Goal: Information Seeking & Learning: Learn about a topic

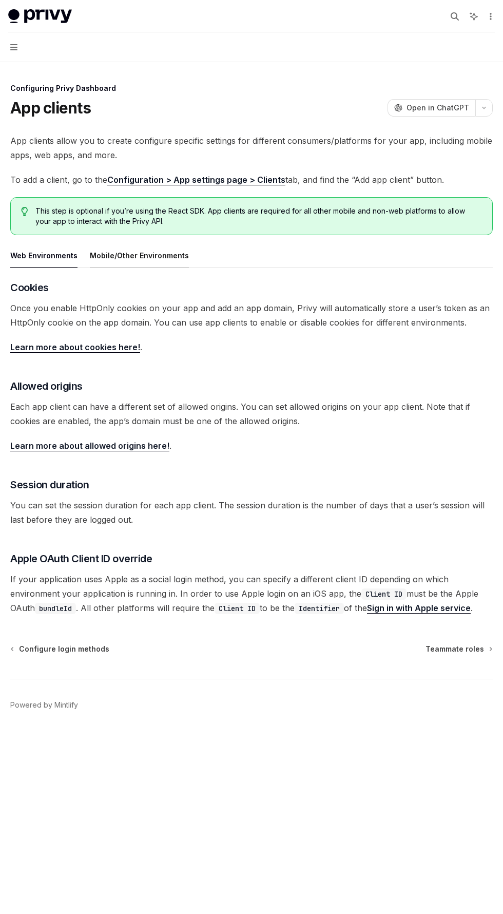
click at [107, 258] on button "Mobile/Other Environments" at bounding box center [139, 255] width 99 height 24
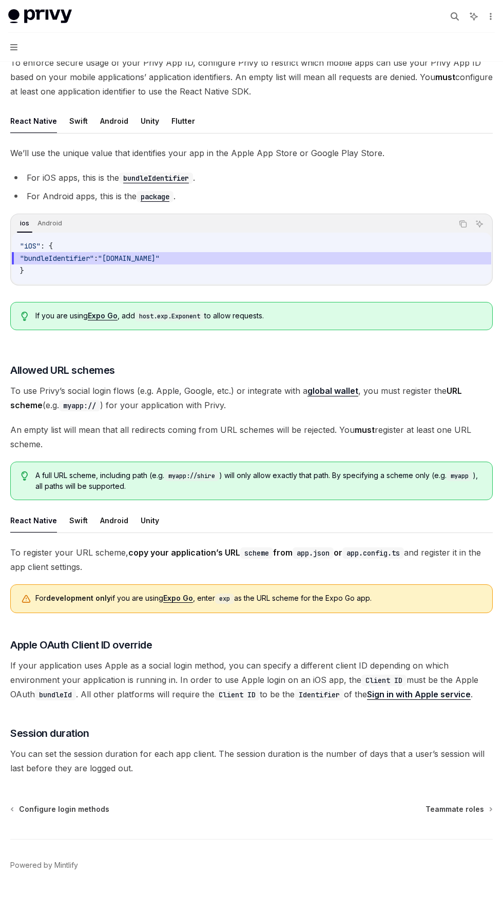
scroll to position [257, 0]
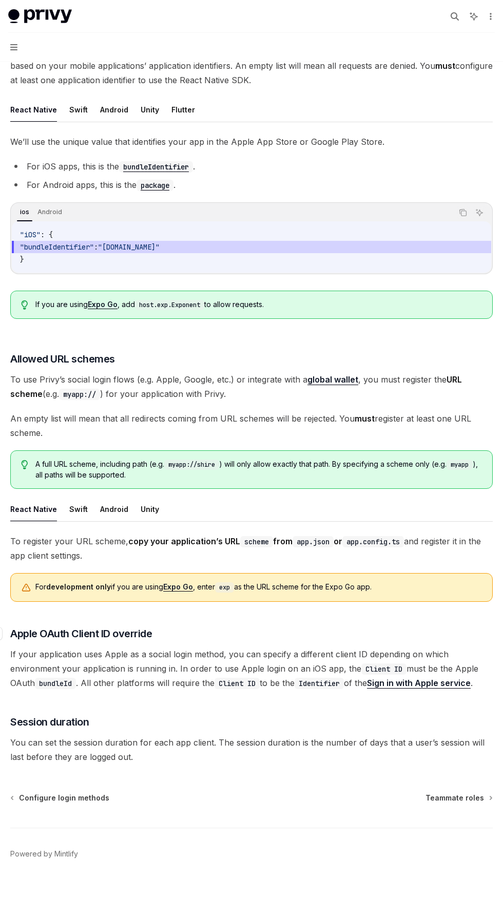
click at [13, 627] on span "Apple OAuth Client ID override" at bounding box center [81, 634] width 142 height 14
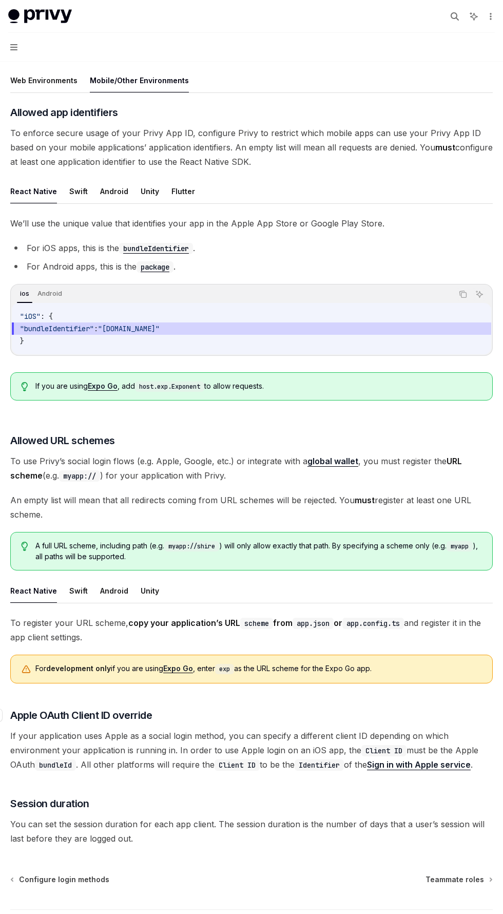
type textarea "*"
click at [15, 49] on icon "button" at bounding box center [13, 47] width 7 height 6
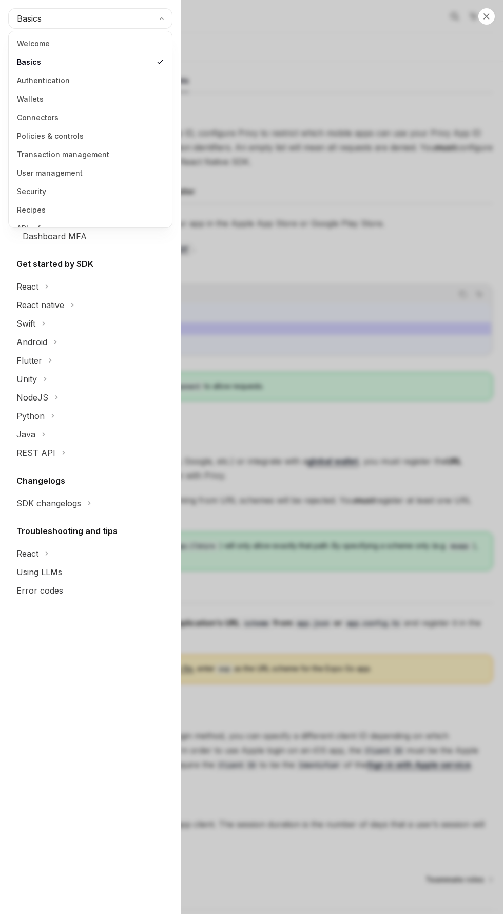
click at [17, 22] on span "Basics" at bounding box center [29, 18] width 25 height 12
click at [26, 93] on link "Wallets" at bounding box center [90, 99] width 157 height 18
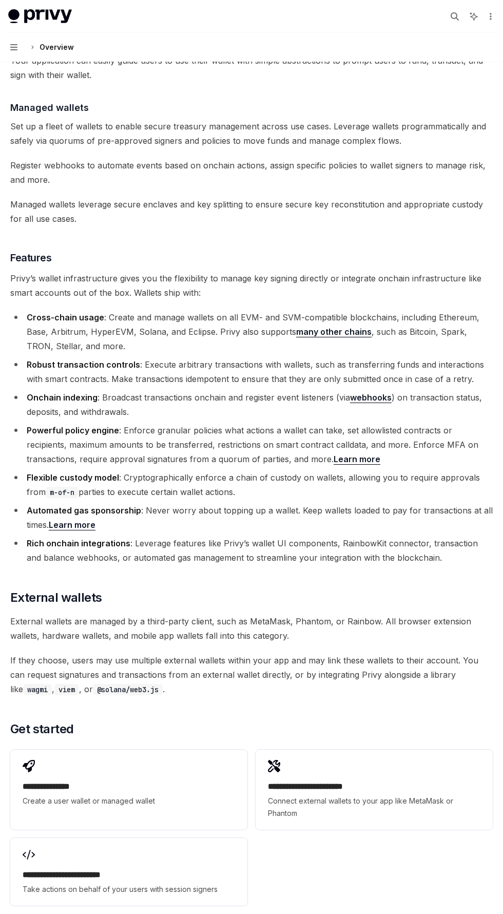
scroll to position [1058, 0]
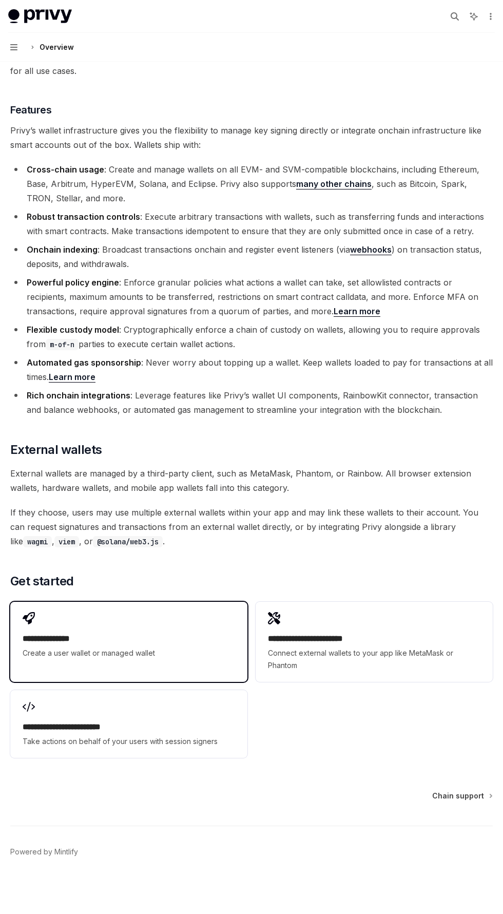
click at [208, 656] on span "Create a user wallet or managed wallet" at bounding box center [129, 653] width 213 height 12
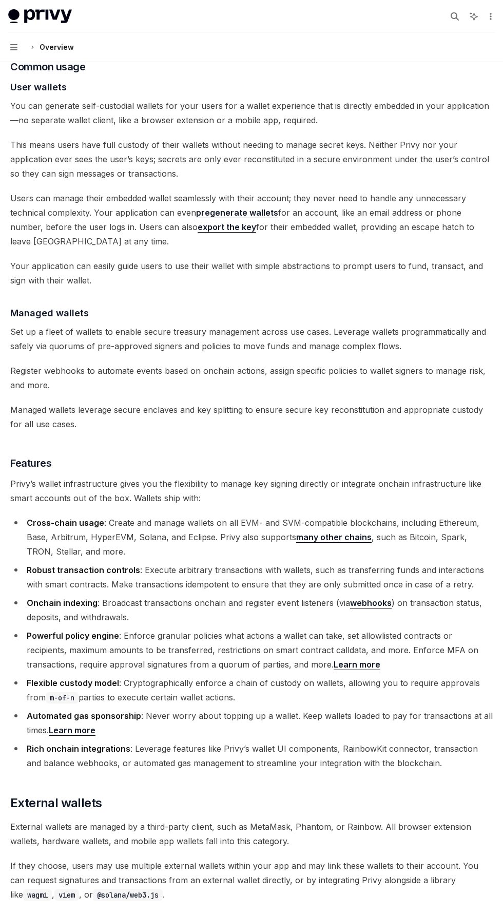
scroll to position [704, 0]
click at [198, 230] on link "export the key" at bounding box center [227, 227] width 59 height 11
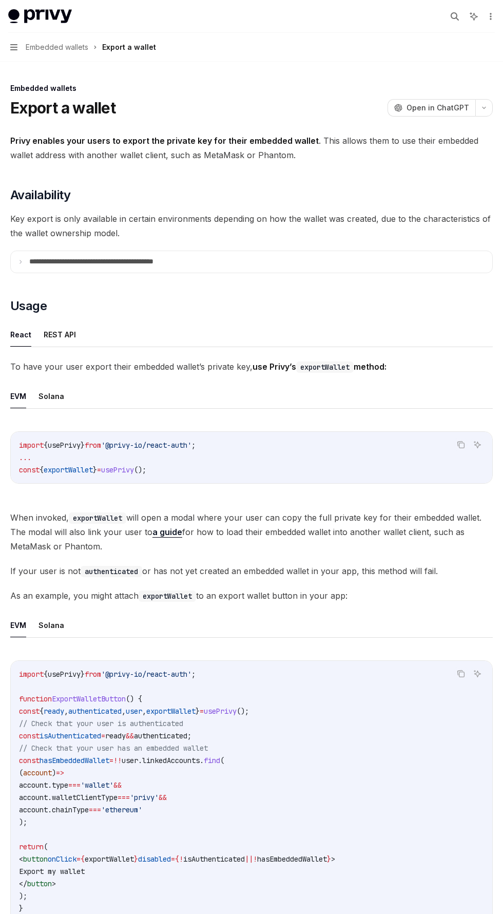
click at [55, 50] on span "Embedded wallets" at bounding box center [57, 47] width 63 height 12
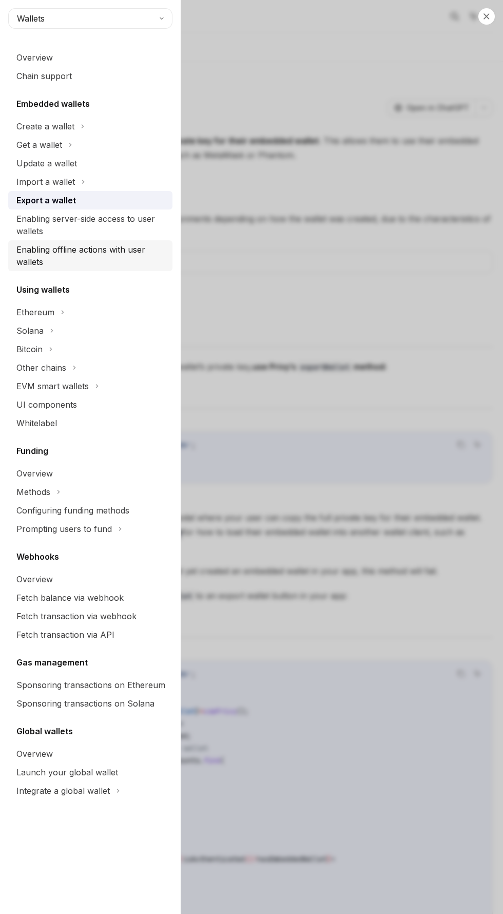
click at [30, 258] on div "Enabling offline actions with user wallets" at bounding box center [91, 255] width 150 height 25
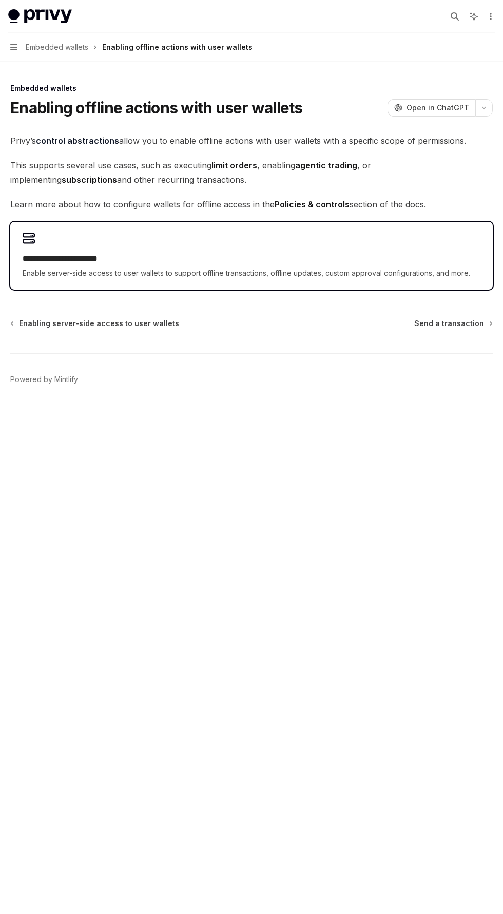
click at [138, 266] on div "**********" at bounding box center [252, 266] width 458 height 27
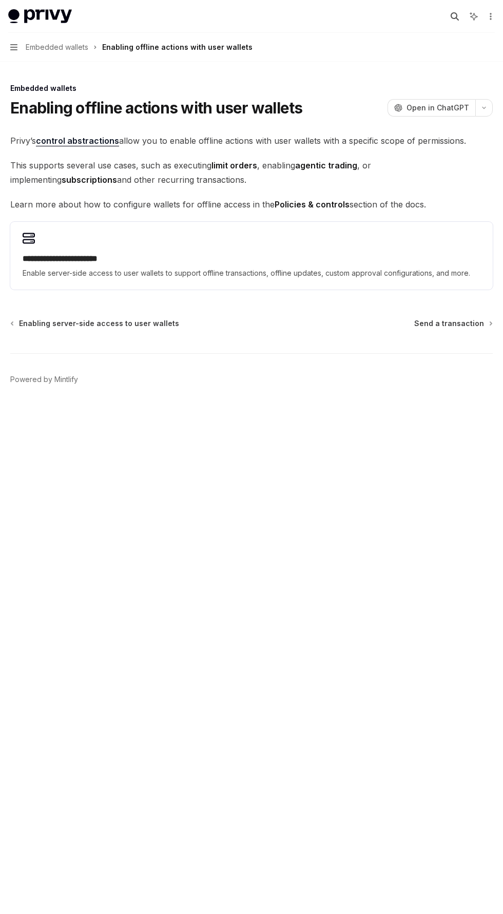
click at [455, 16] on icon "button" at bounding box center [455, 16] width 8 height 8
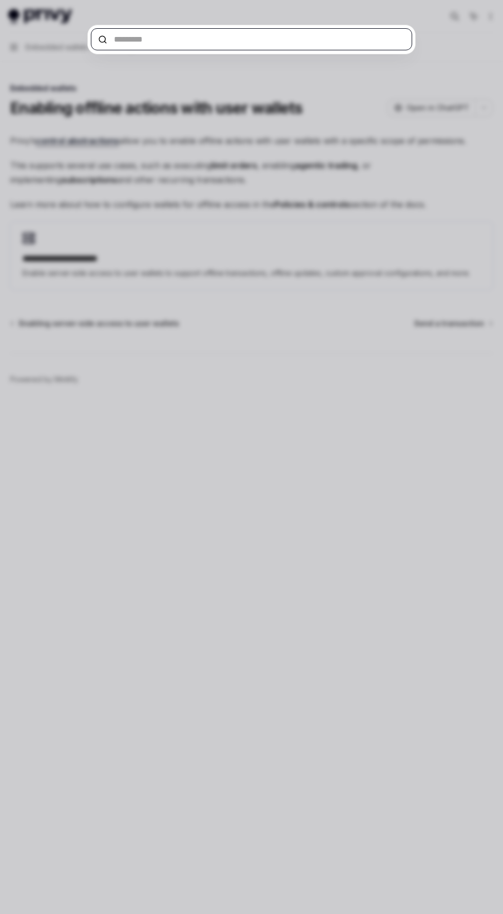
click at [157, 38] on input "text" at bounding box center [252, 39] width 322 height 22
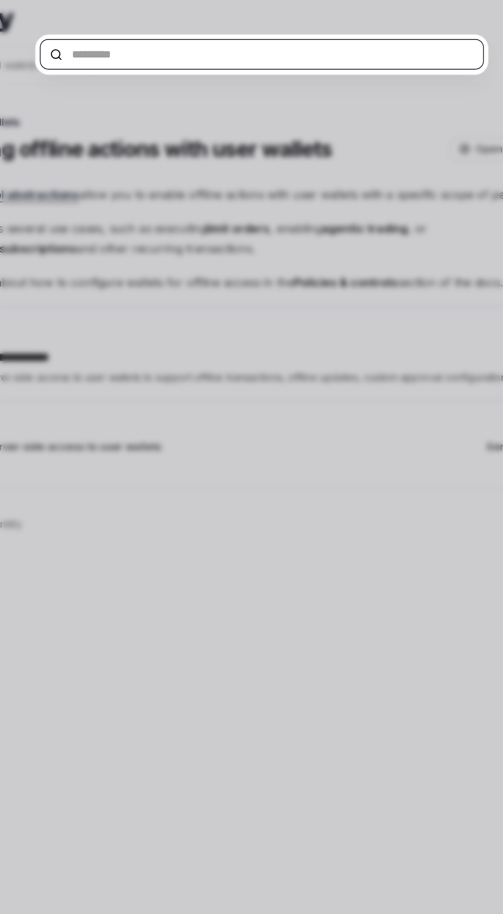
type textarea "*"
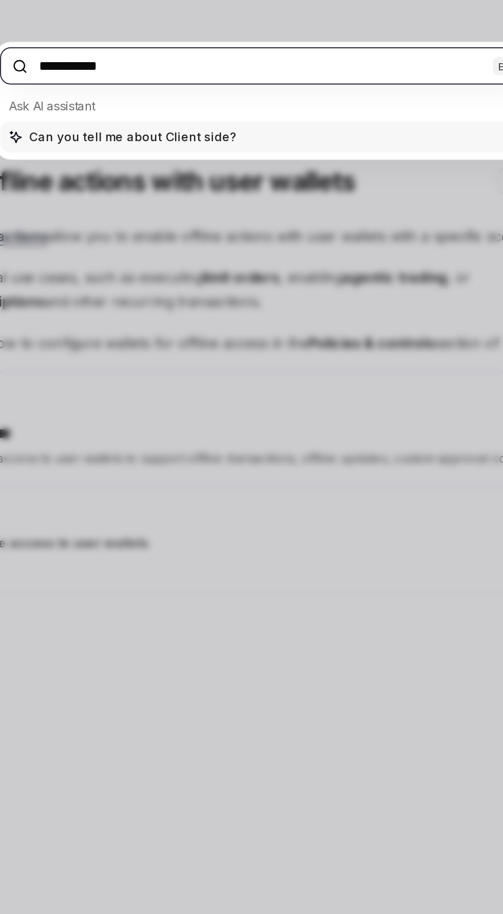
type input "**********"
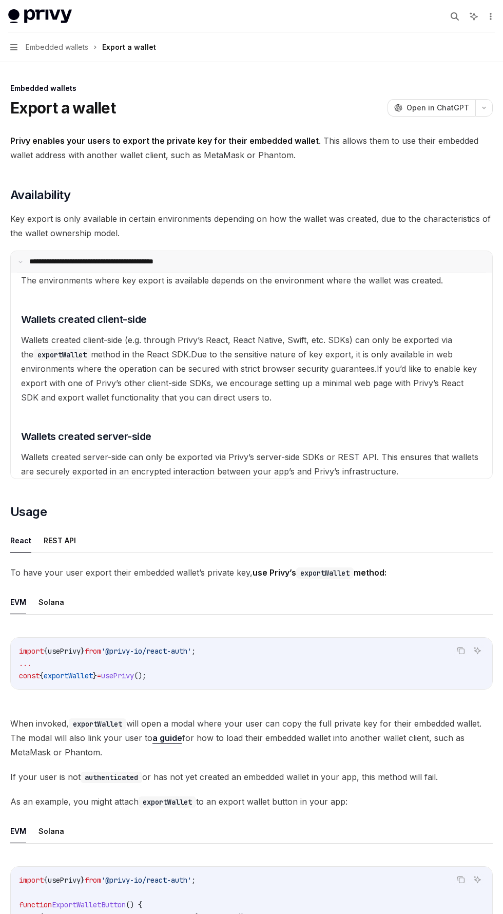
click at [78, 261] on p "**********" at bounding box center [112, 261] width 166 height 9
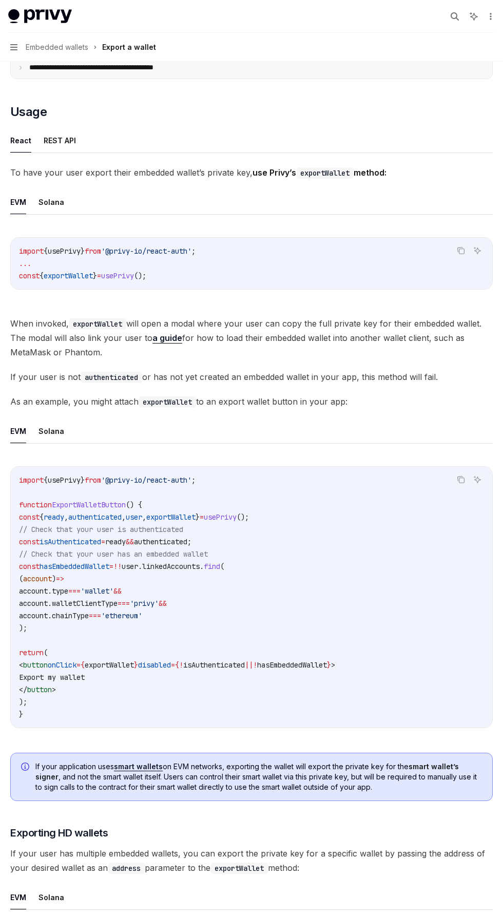
scroll to position [508, 0]
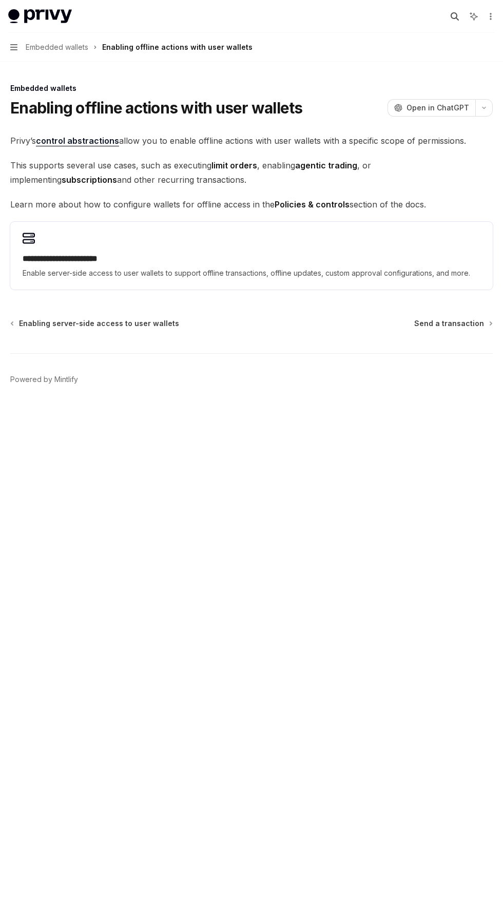
click at [456, 20] on icon "button" at bounding box center [455, 16] width 8 height 8
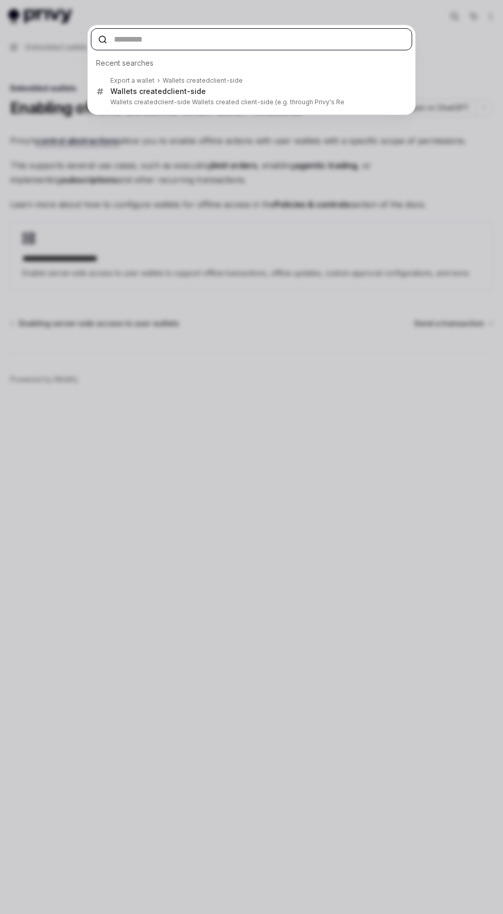
click at [138, 42] on input "text" at bounding box center [252, 39] width 322 height 22
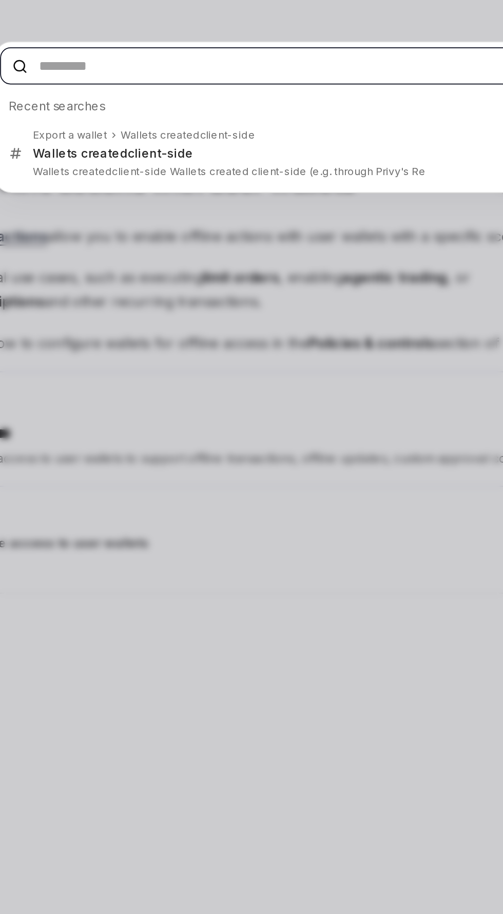
type textarea "*"
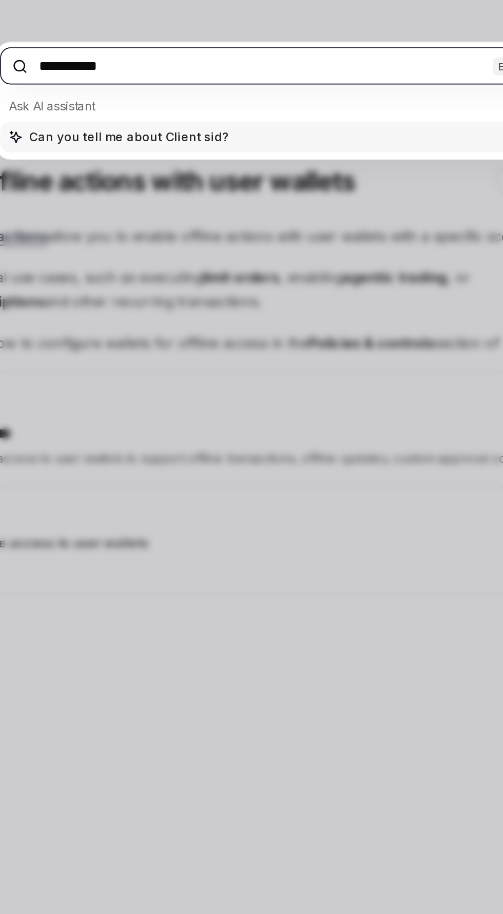
type input "**********"
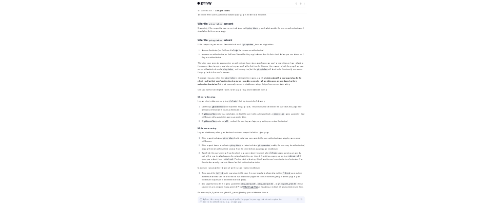
scroll to position [1892, 0]
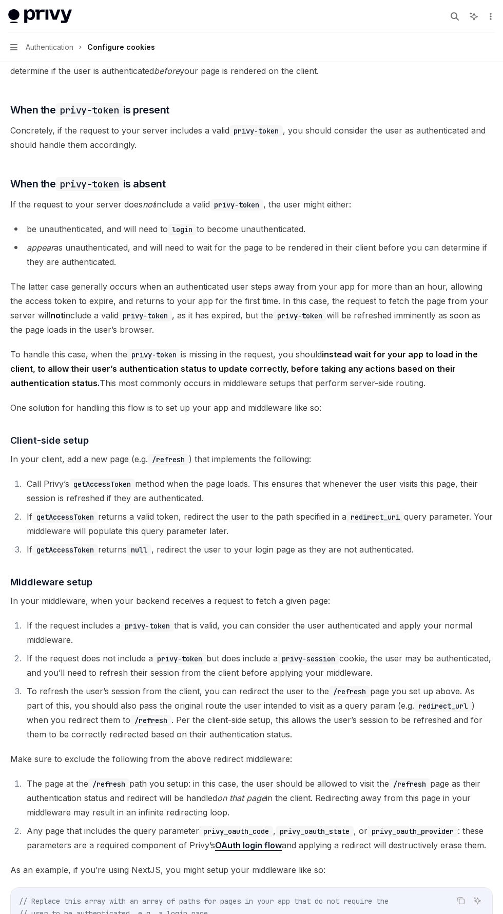
type textarea "*"
